Goal: Information Seeking & Learning: Learn about a topic

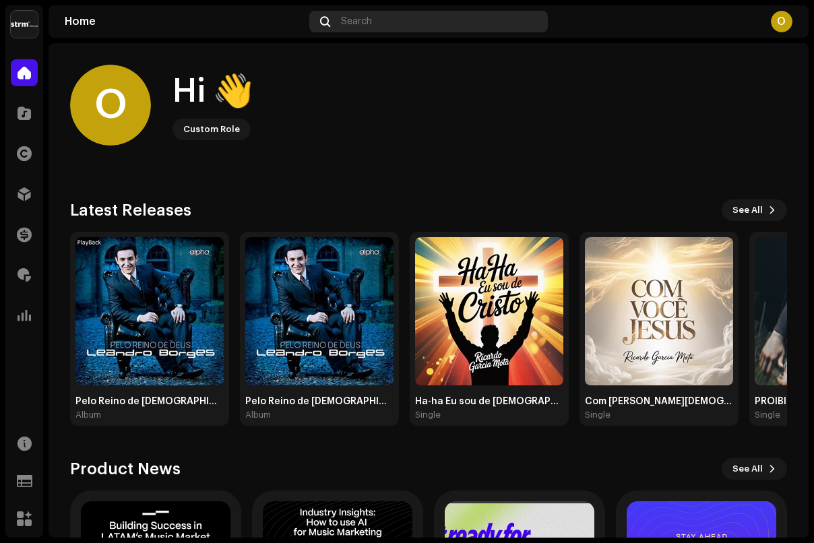
click at [416, 26] on div "Search" at bounding box center [428, 22] width 239 height 22
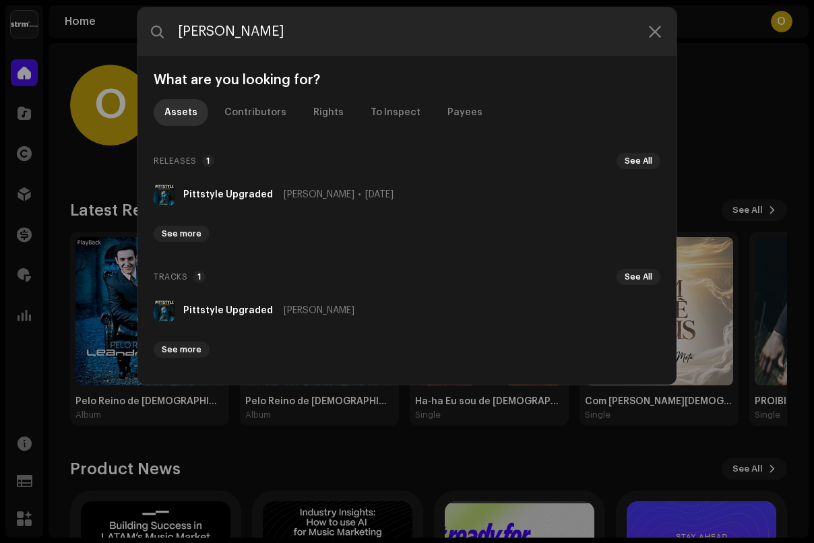
type input "[PERSON_NAME]"
click at [202, 191] on strong "Pittstyle Upgraded" at bounding box center [228, 194] width 90 height 11
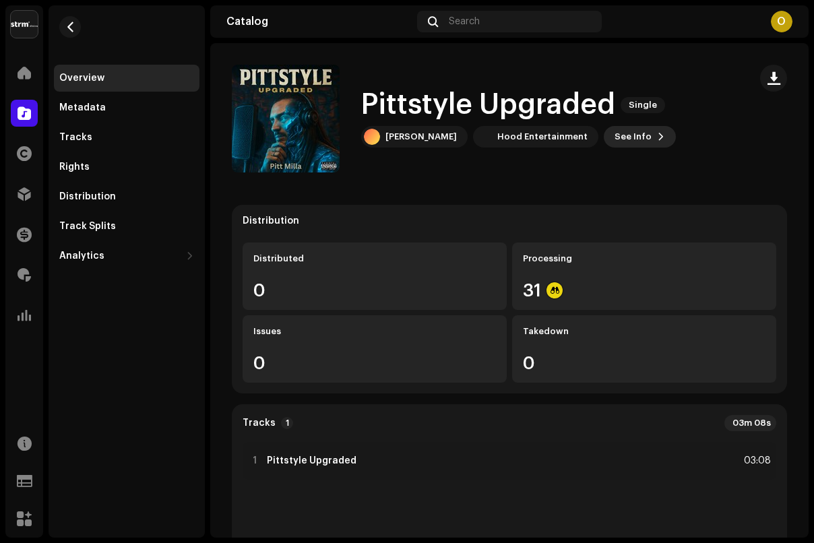
click at [657, 137] on span at bounding box center [661, 136] width 8 height 11
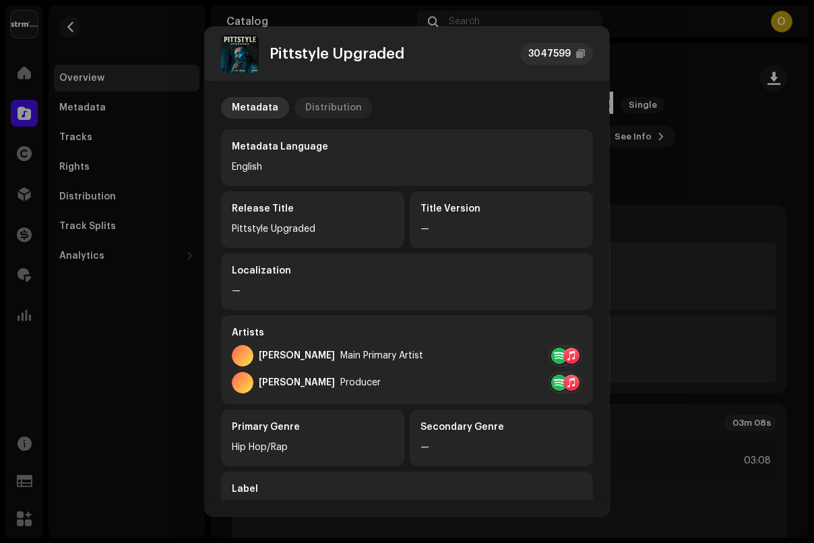
click at [323, 112] on div "Distribution" at bounding box center [333, 108] width 57 height 22
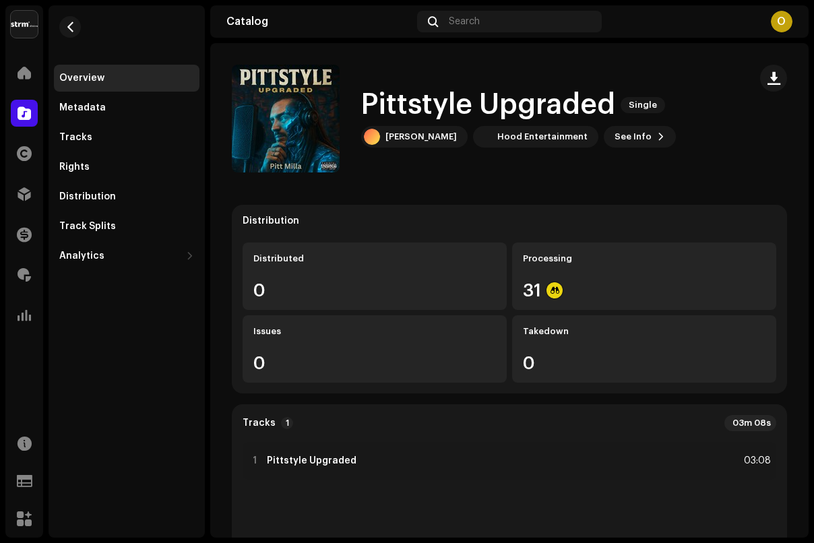
click at [179, 197] on div "Pittstyle Upgraded 3047599 Metadata Distribution Release Date [DATE] (Midnight …" at bounding box center [407, 271] width 814 height 543
click at [108, 94] on div "Metadata" at bounding box center [127, 107] width 146 height 27
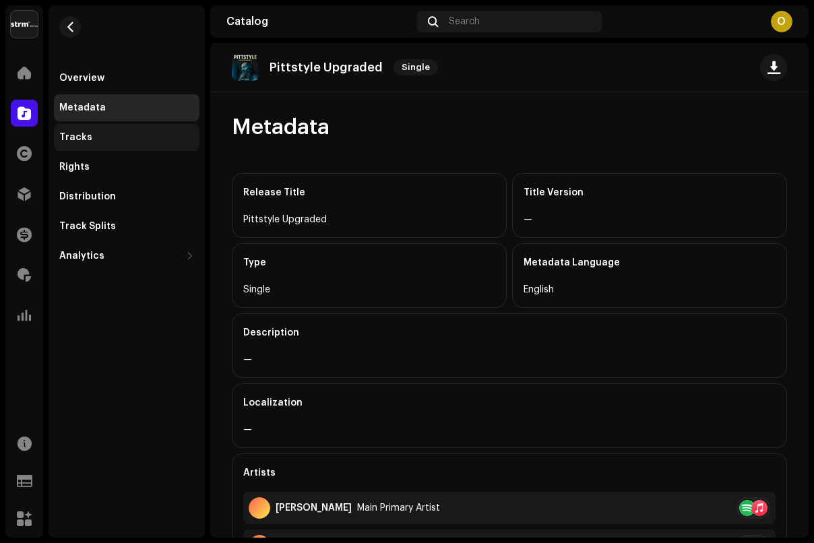
click at [127, 141] on div "Tracks" at bounding box center [126, 137] width 135 height 11
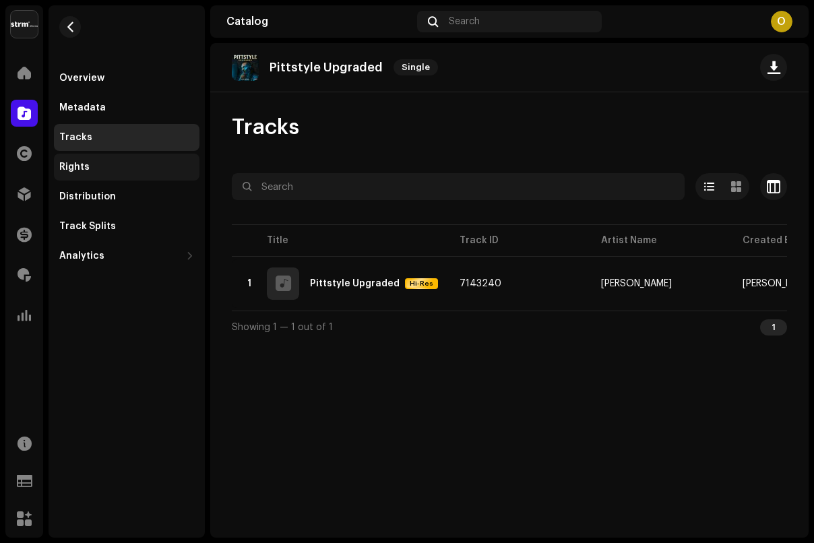
click at [136, 170] on div "Rights" at bounding box center [126, 167] width 135 height 11
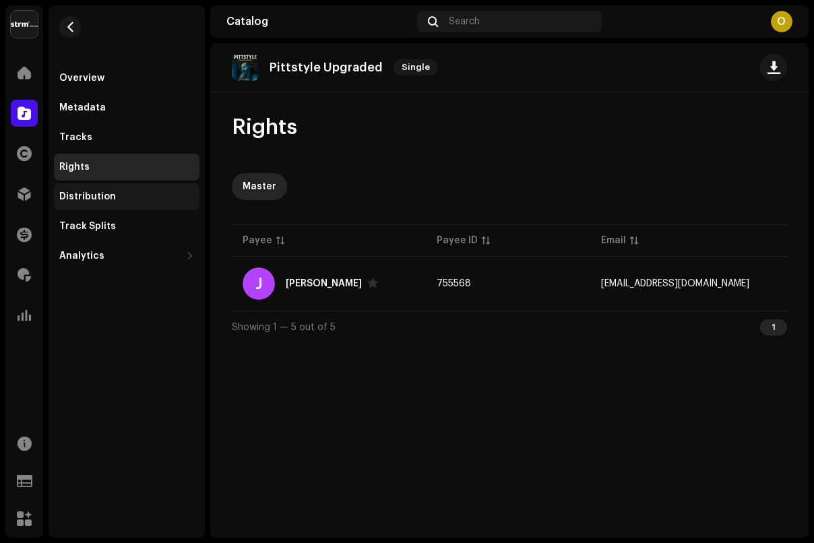
click at [146, 195] on div "Distribution" at bounding box center [126, 196] width 135 height 11
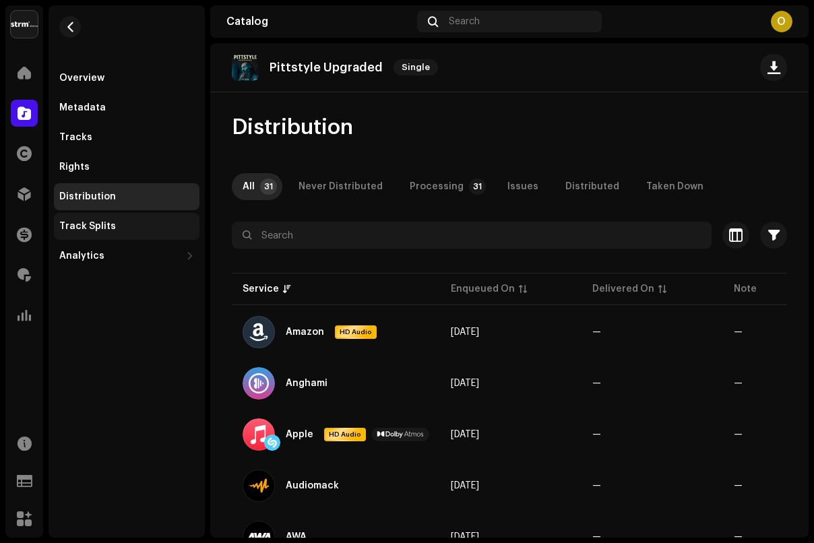
click at [141, 229] on div "Track Splits" at bounding box center [126, 226] width 135 height 11
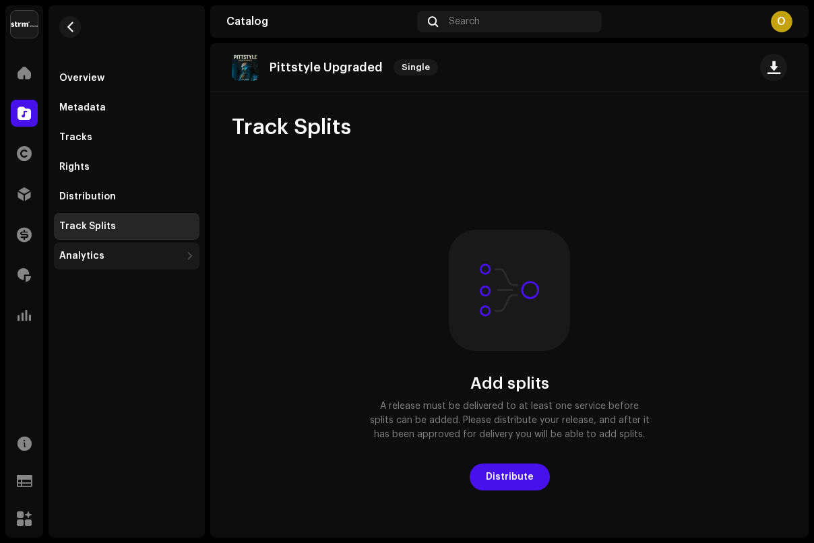
click at [133, 255] on div "Analytics" at bounding box center [119, 256] width 121 height 11
click at [129, 263] on div "Analytics" at bounding box center [127, 256] width 146 height 27
click at [146, 66] on div "Overview" at bounding box center [127, 78] width 146 height 27
